Goal: Task Accomplishment & Management: Use online tool/utility

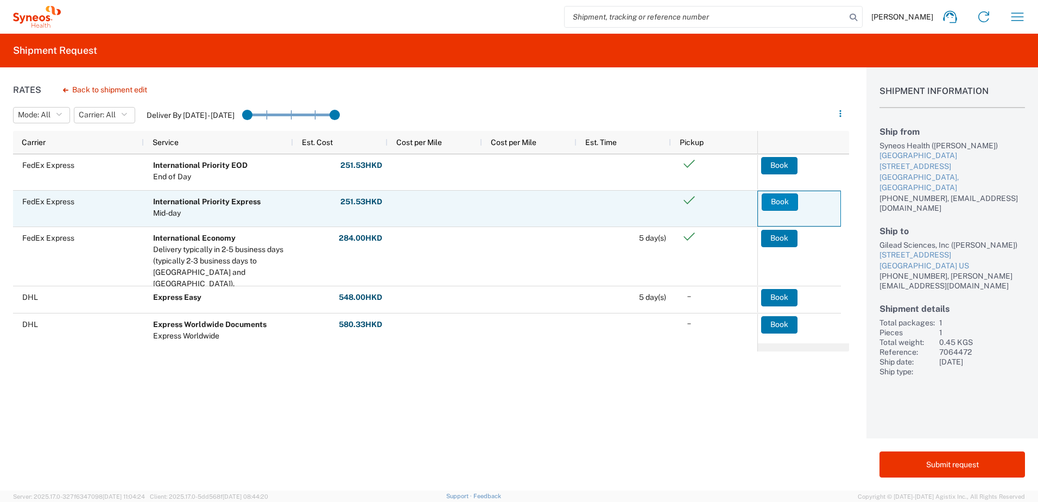
click at [777, 204] on button "Book" at bounding box center [780, 201] width 36 height 17
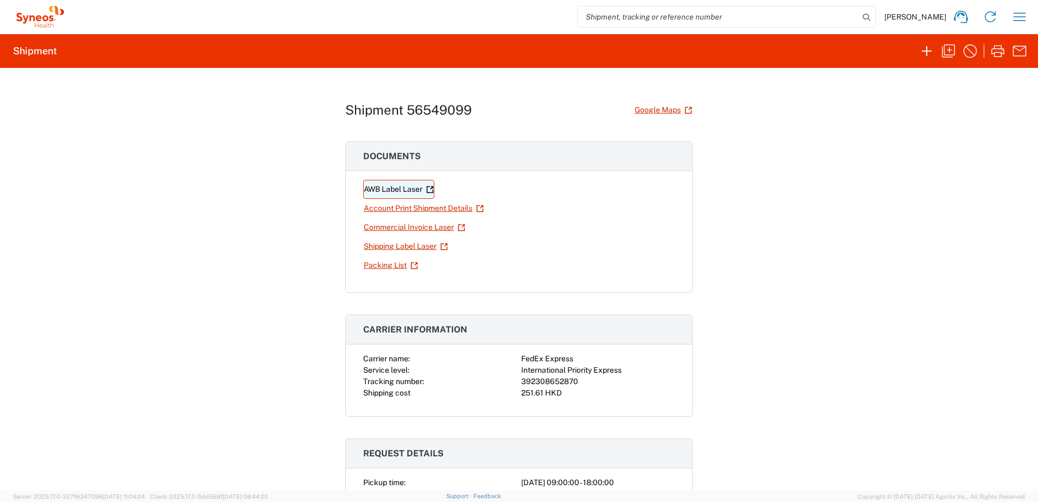
click at [389, 188] on link "AWB Label Laser" at bounding box center [398, 189] width 71 height 19
click at [425, 206] on link "Account Print Shipment Details" at bounding box center [423, 208] width 121 height 19
click at [416, 226] on link "Commercial Invoice Laser" at bounding box center [414, 227] width 103 height 19
click at [384, 250] on link "Shipping Label Laser" at bounding box center [405, 246] width 85 height 19
click at [378, 265] on link "Packing List" at bounding box center [390, 265] width 55 height 19
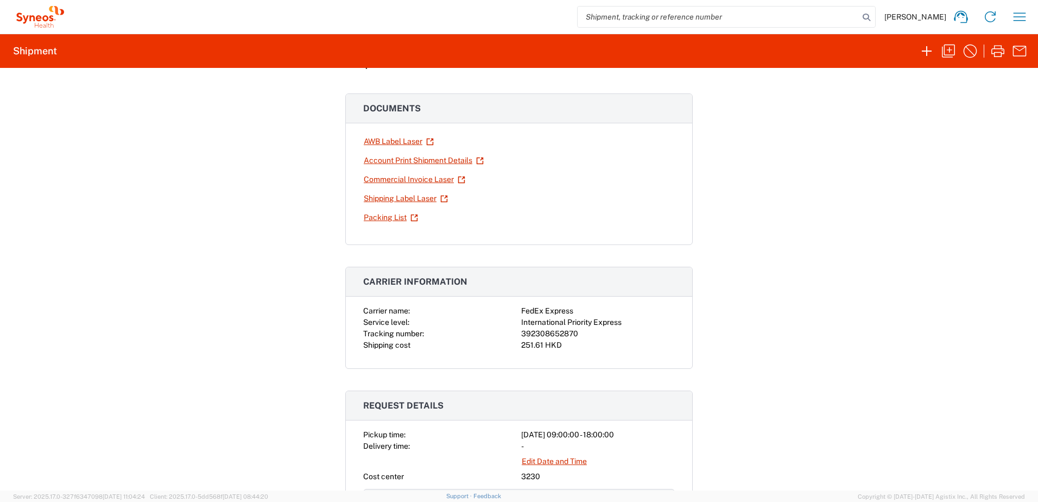
scroll to position [109, 0]
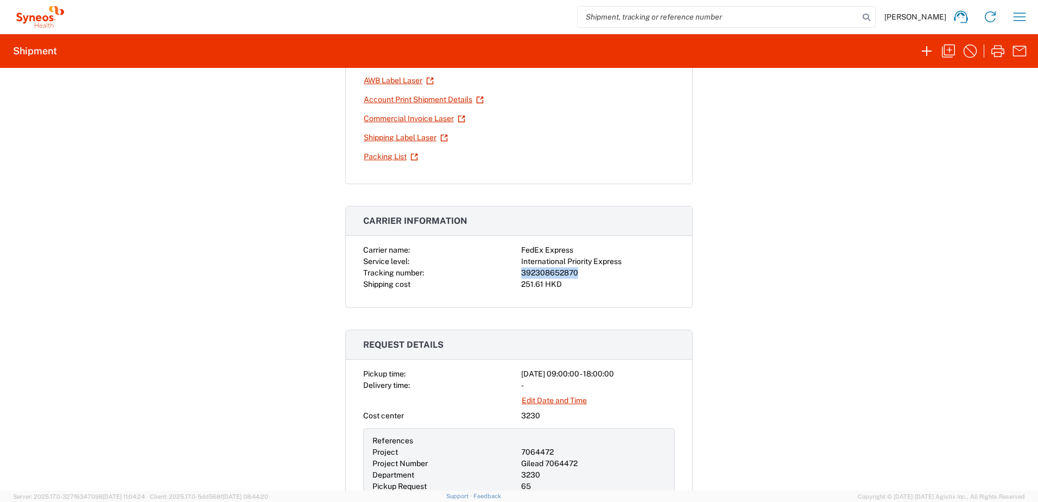
drag, startPoint x: 586, startPoint y: 273, endPoint x: 515, endPoint y: 271, distance: 71.1
click at [515, 271] on div "Carrier name: FedEx Express Service level: International Priority Express Track…" at bounding box center [519, 267] width 312 height 46
drag, startPoint x: 358, startPoint y: 270, endPoint x: 576, endPoint y: 275, distance: 218.3
click at [576, 275] on div "Carrier name: FedEx Express Service level: International Priority Express Track…" at bounding box center [519, 275] width 346 height 63
copy div "Tracking number: 392308652870"
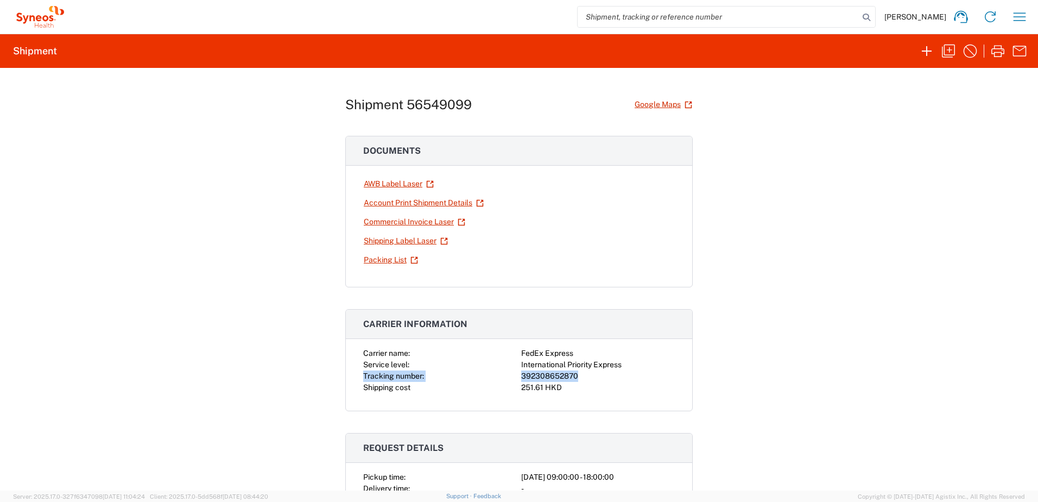
scroll to position [0, 0]
